Goal: Download file/media

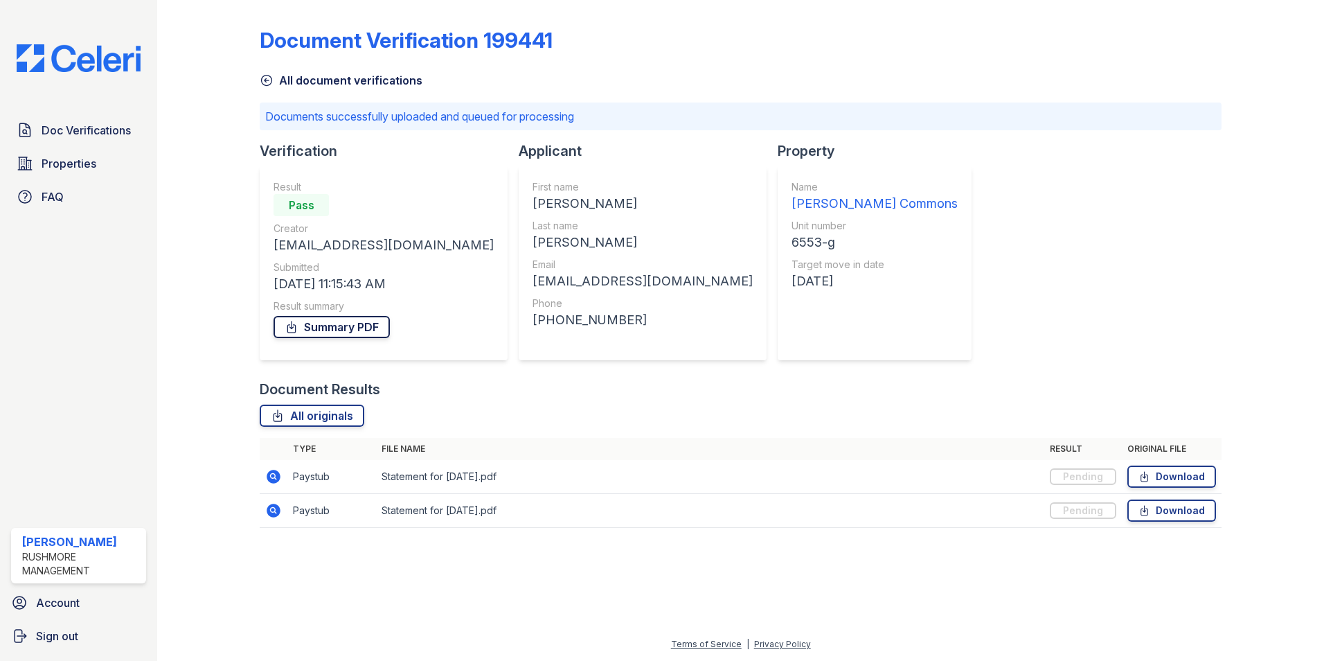
click at [327, 319] on link "Summary PDF" at bounding box center [332, 327] width 116 height 22
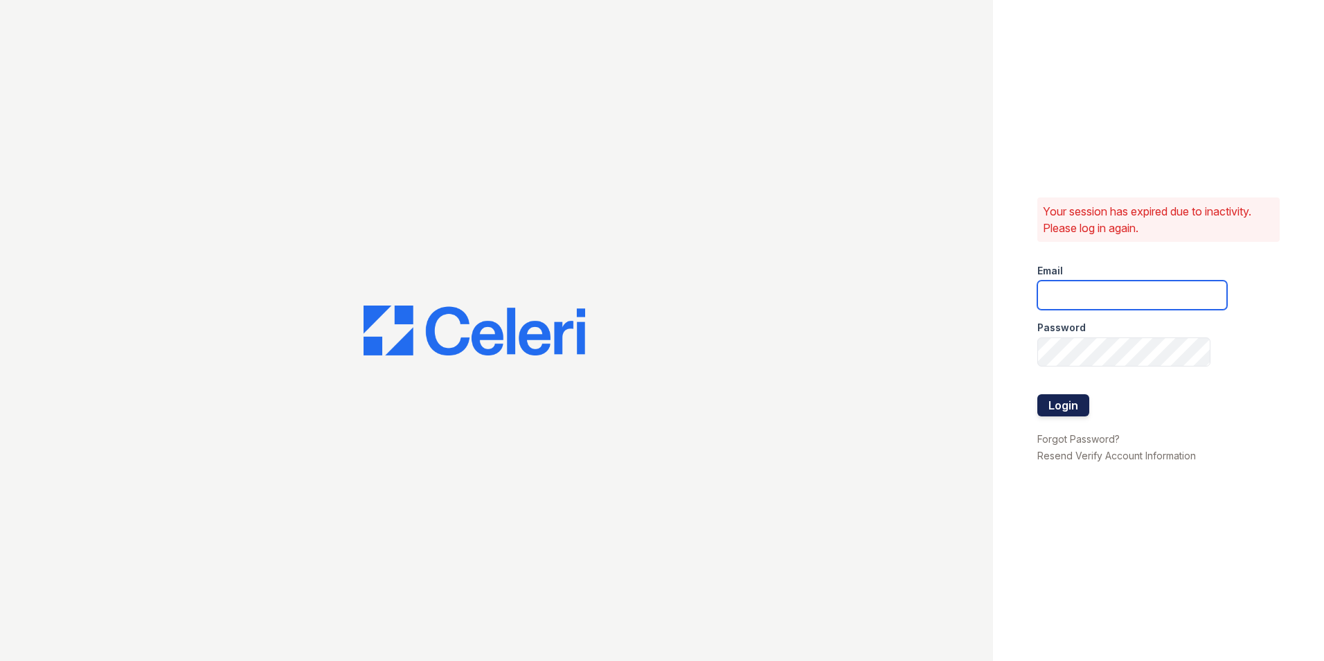
type input "[EMAIL_ADDRESS][DOMAIN_NAME]"
click at [1065, 405] on button "Login" at bounding box center [1063, 405] width 52 height 22
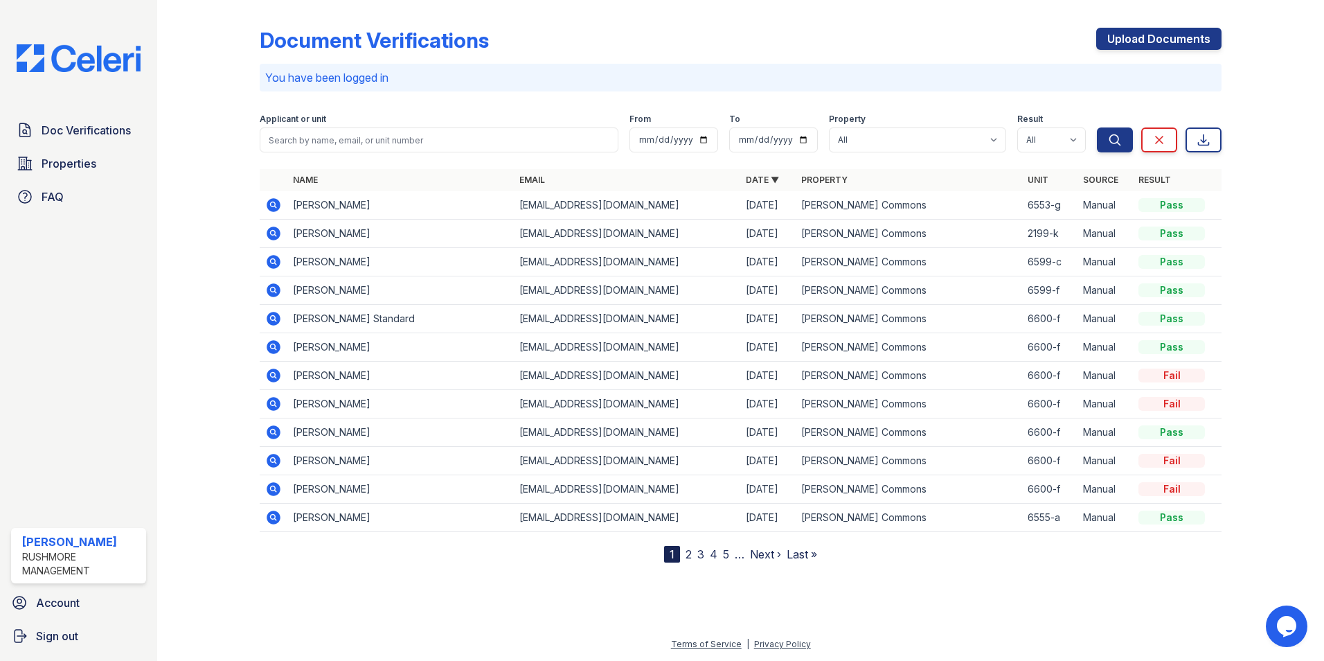
click at [275, 204] on icon at bounding box center [273, 205] width 17 height 17
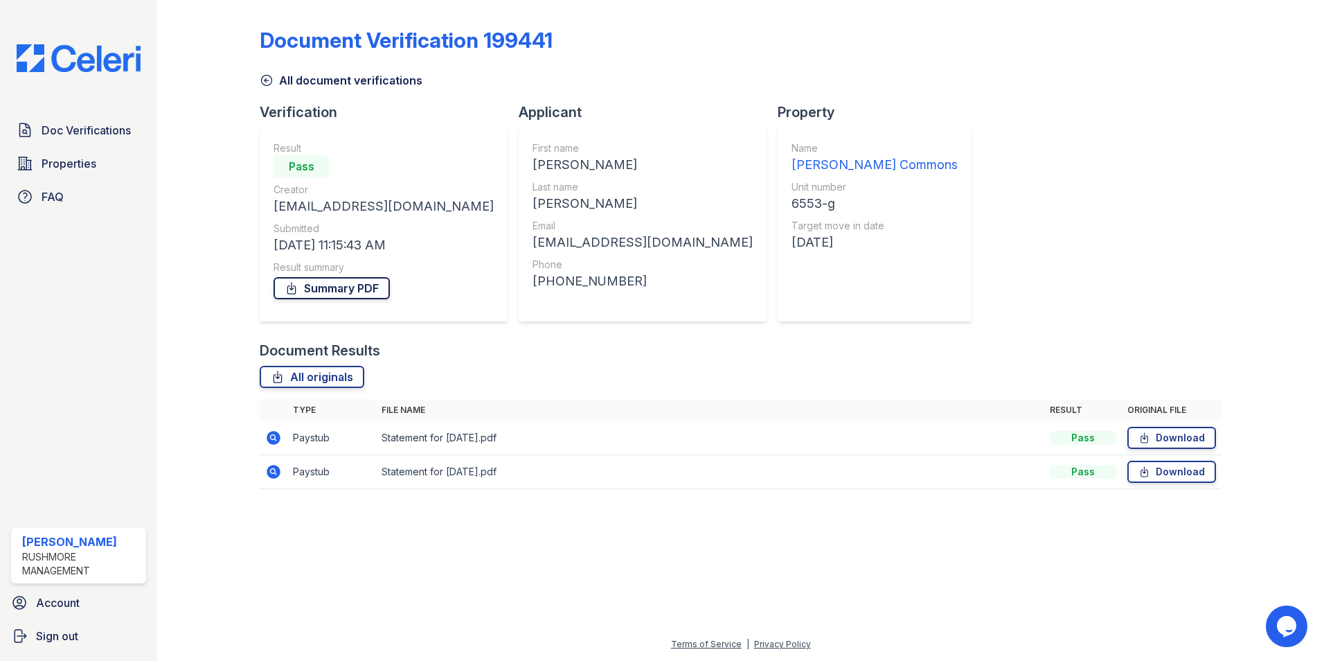
click at [357, 287] on link "Summary PDF" at bounding box center [332, 288] width 116 height 22
